Goal: Use online tool/utility: Utilize a website feature to perform a specific function

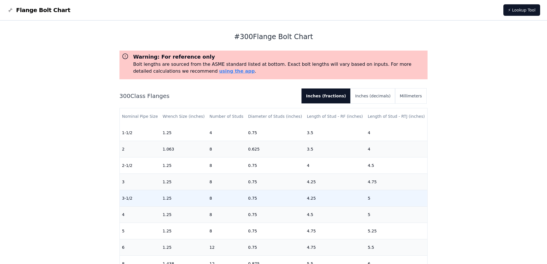
scroll to position [65, 0]
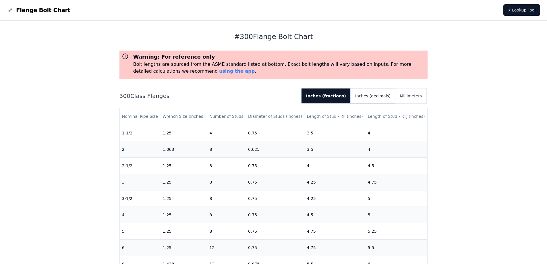
click at [368, 96] on button "Inches (decimals)" at bounding box center [373, 95] width 45 height 15
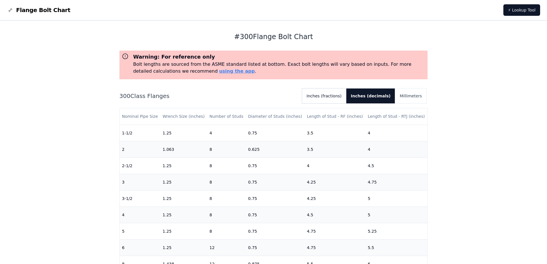
click at [338, 96] on button "Inches (fractions)" at bounding box center [324, 95] width 44 height 15
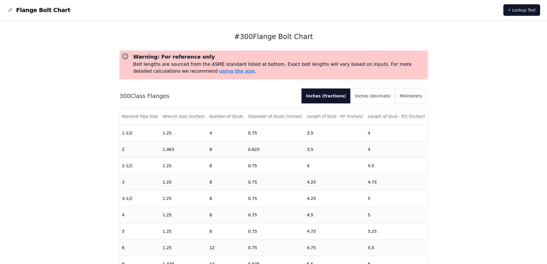
click at [301, 88] on button "Inches (fractions)" at bounding box center [325, 95] width 49 height 15
click at [370, 96] on button "Inches (decimals)" at bounding box center [373, 95] width 45 height 15
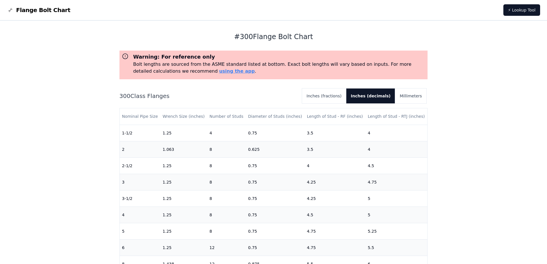
click at [346, 88] on button "Inches (decimals)" at bounding box center [370, 95] width 49 height 15
click at [342, 97] on button "Inches (fractions)" at bounding box center [324, 95] width 44 height 15
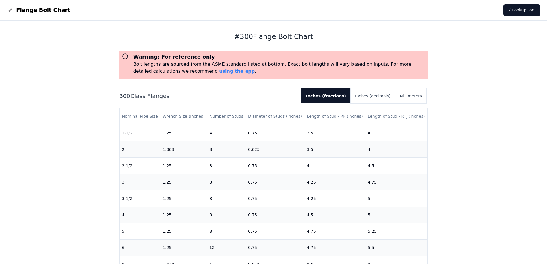
click at [301, 88] on button "Inches (fractions)" at bounding box center [325, 95] width 49 height 15
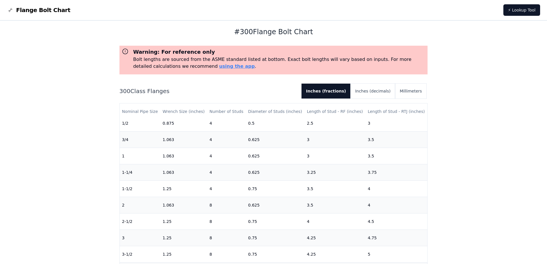
scroll to position [0, 0]
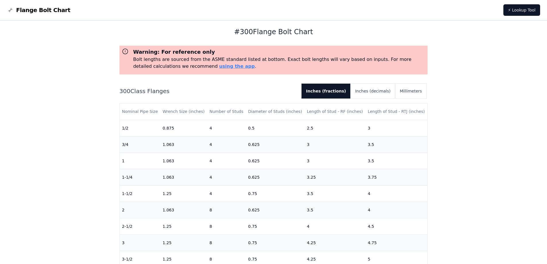
click at [91, 11] on nav "Flange Bolt Chart ⚡ Lookup Tool" at bounding box center [273, 10] width 547 height 21
